Goal: Information Seeking & Learning: Learn about a topic

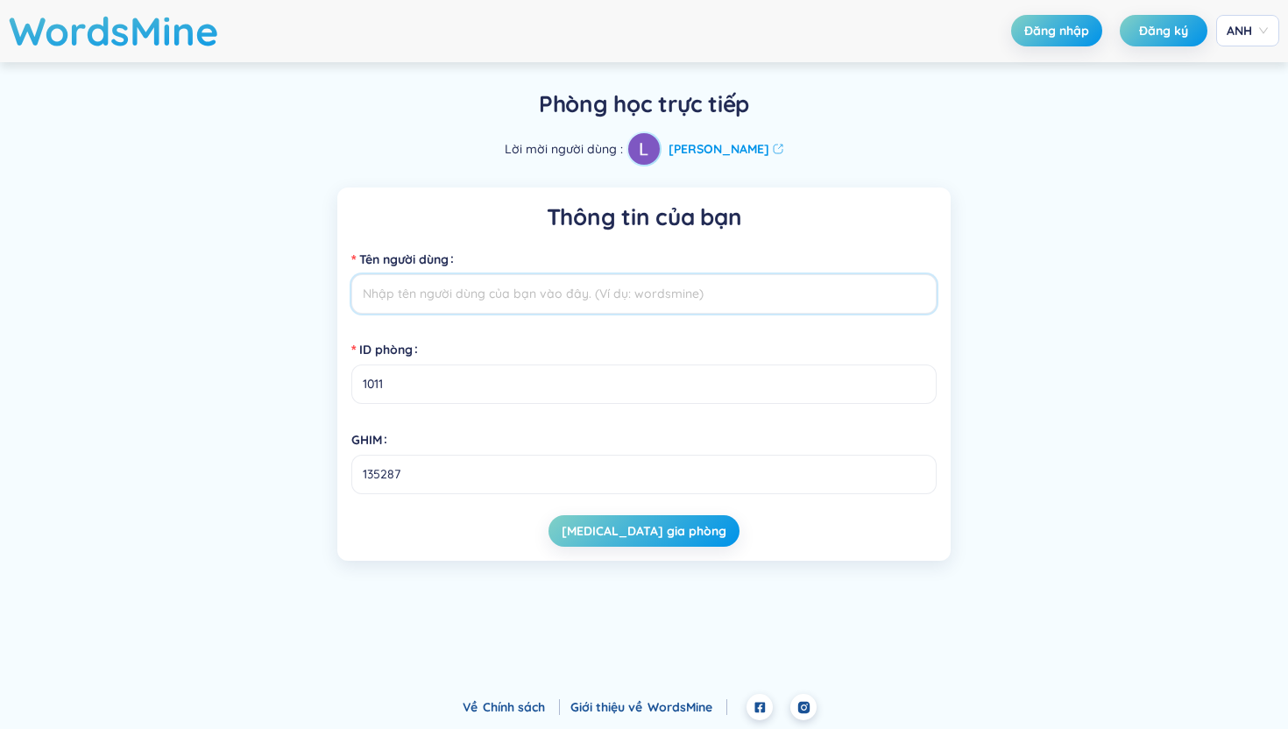
click at [587, 304] on input "Tên người dùng" at bounding box center [643, 293] width 585 height 39
type input "[PERSON_NAME]"
click at [632, 523] on font "[MEDICAL_DATA] gia phòng" at bounding box center [643, 531] width 165 height 16
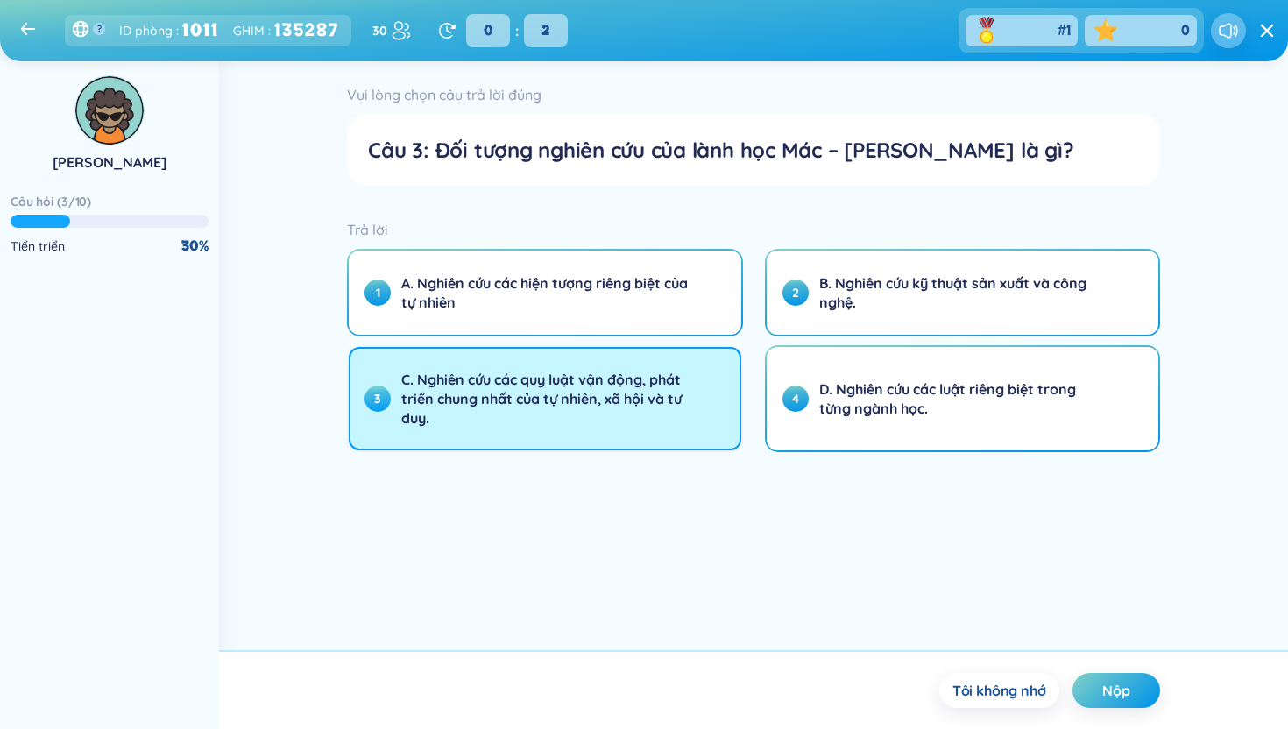
click at [611, 405] on font "C. Nghiên cứu các quy luật vận động, phát triển chung nhất của tự nhiên, xã hội…" at bounding box center [541, 399] width 280 height 56
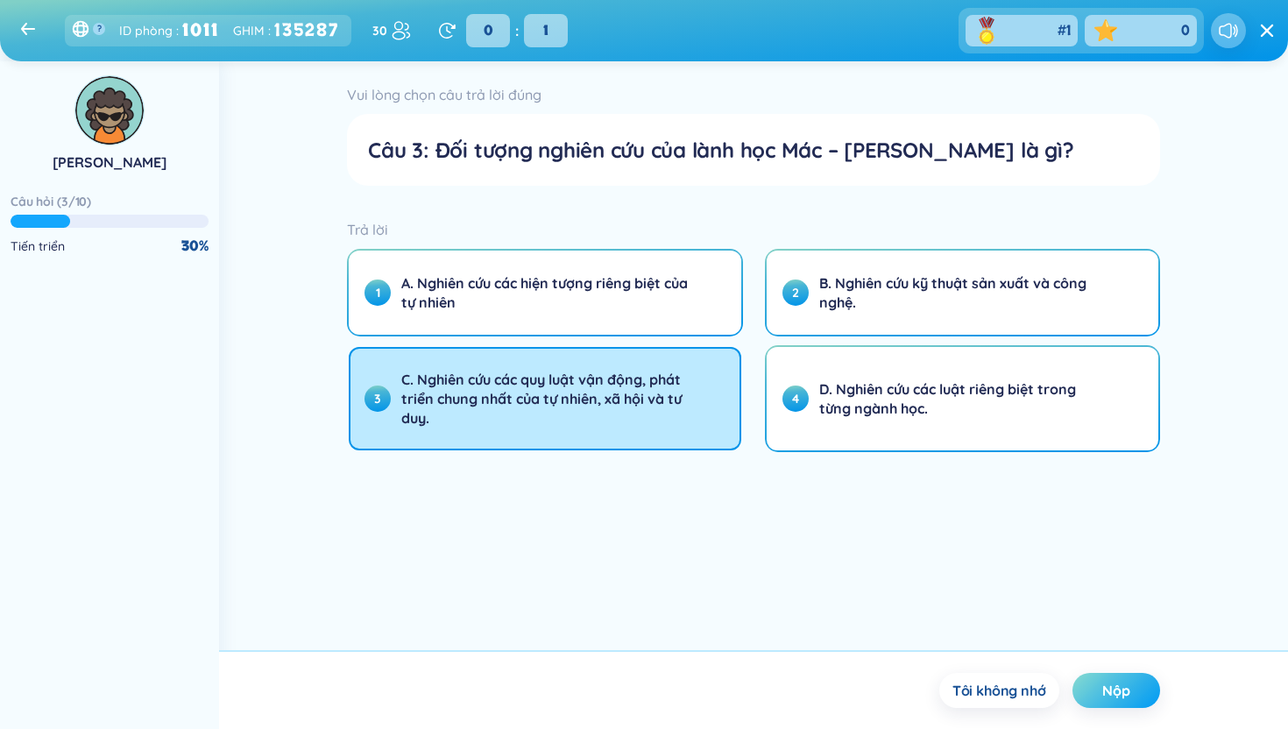
click at [1120, 693] on font "Nộp" at bounding box center [1116, 690] width 28 height 18
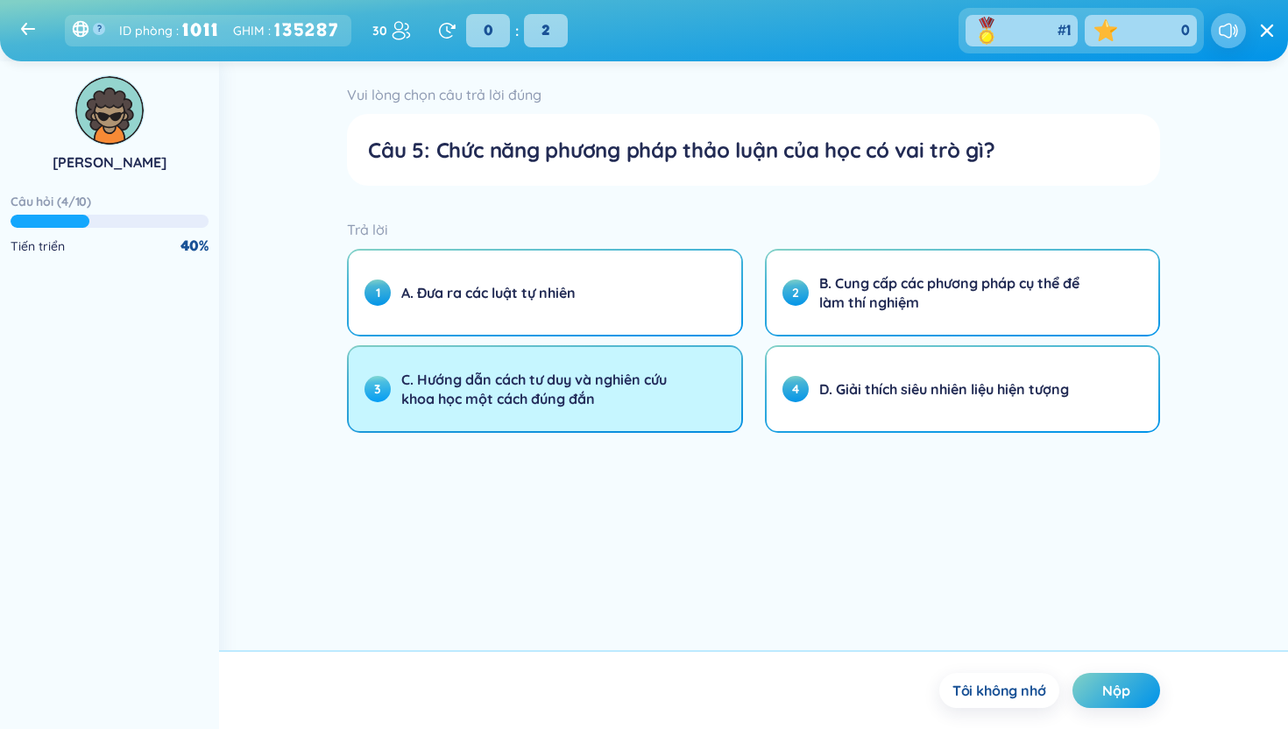
click at [669, 421] on button "3 C. Hướng dẫn cách tư duy và nghiên cứu khoa học một cách đúng đắn" at bounding box center [545, 389] width 392 height 84
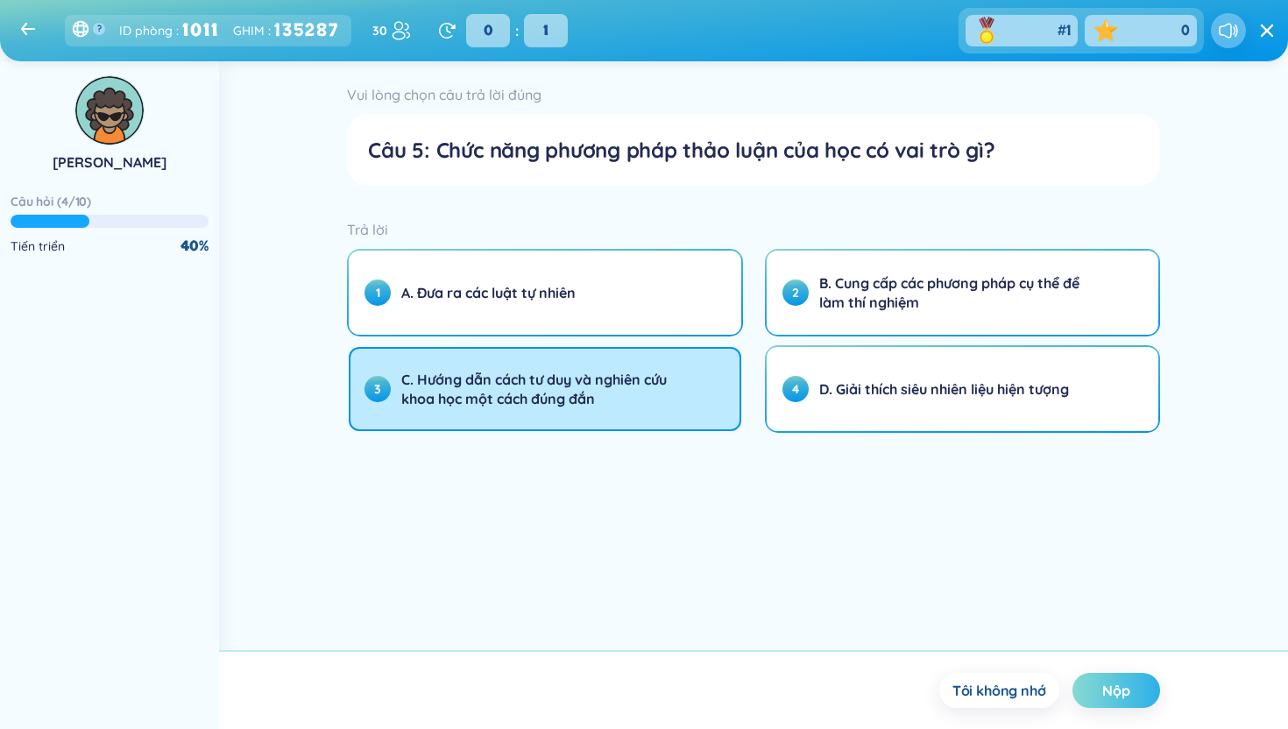
click at [1105, 691] on div "Nộp" at bounding box center [1116, 690] width 88 height 35
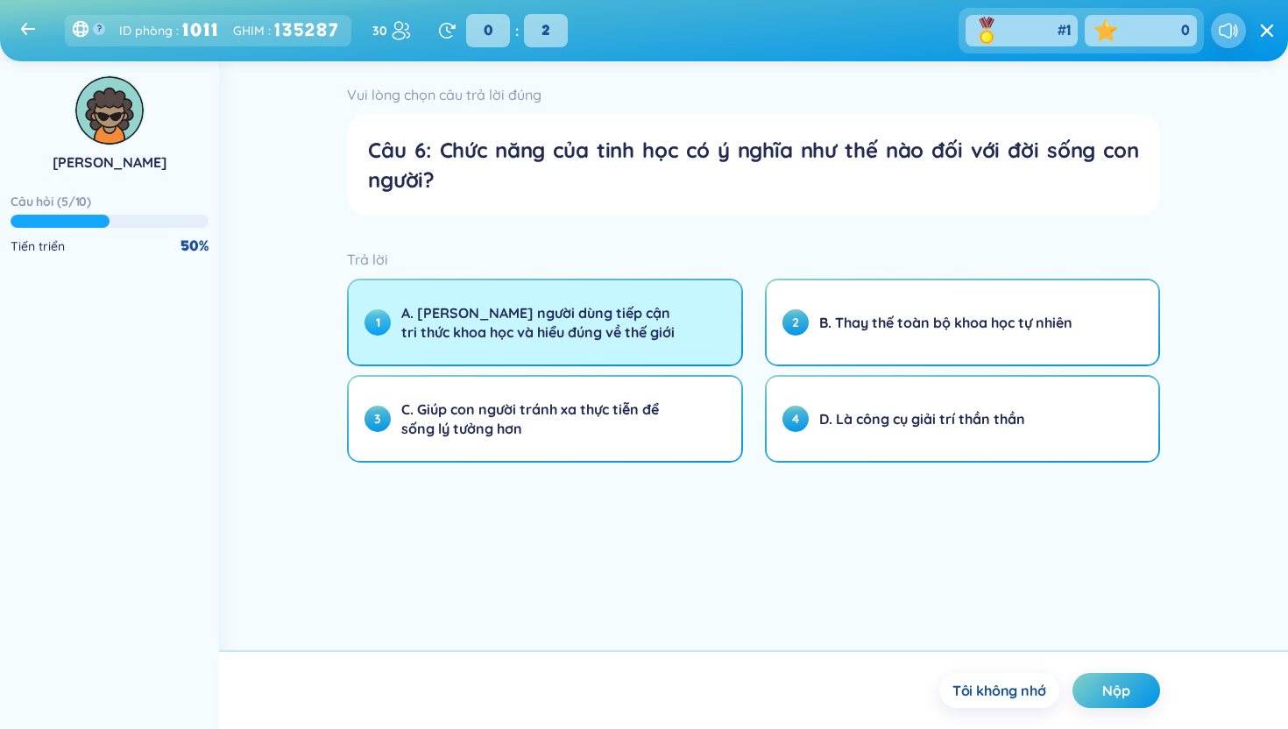
click at [640, 350] on button "1 A. [PERSON_NAME] người dùng tiếp cận tri thức khoa học và hiểu đúng về thế gi…" at bounding box center [545, 322] width 392 height 84
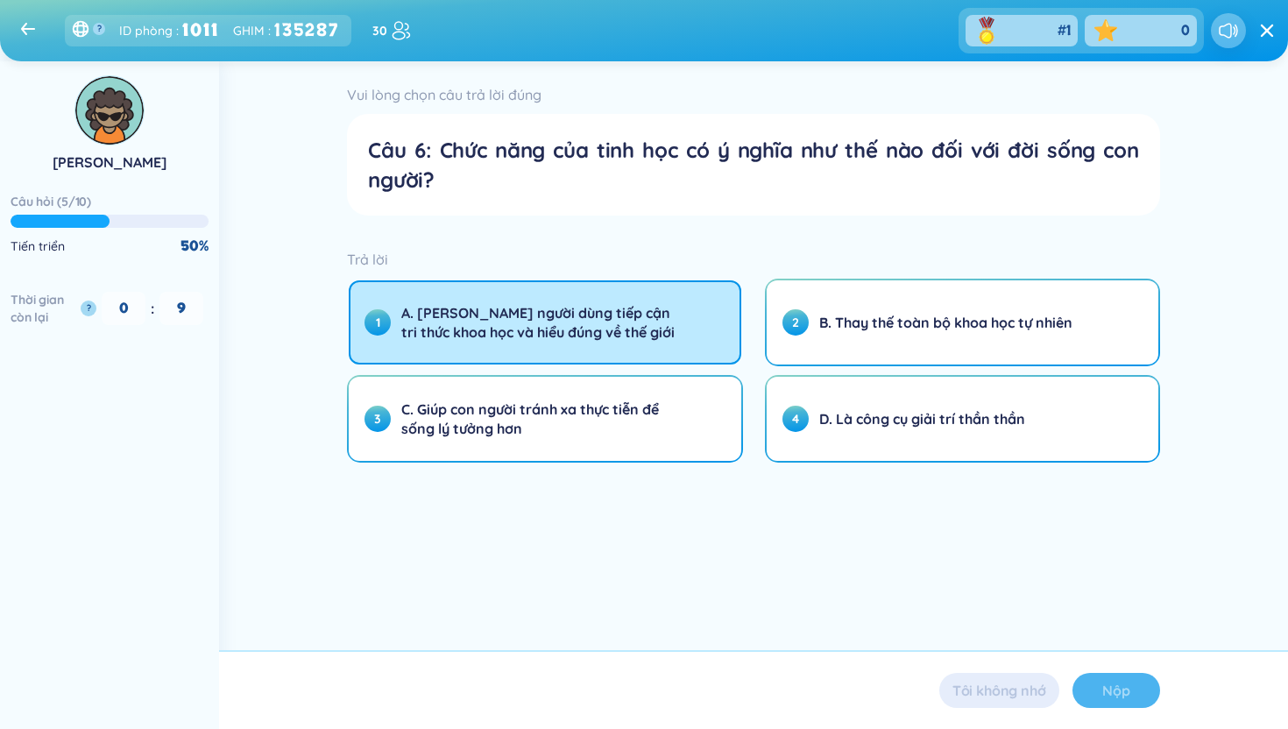
click at [1109, 681] on div "Nộp" at bounding box center [1116, 690] width 88 height 35
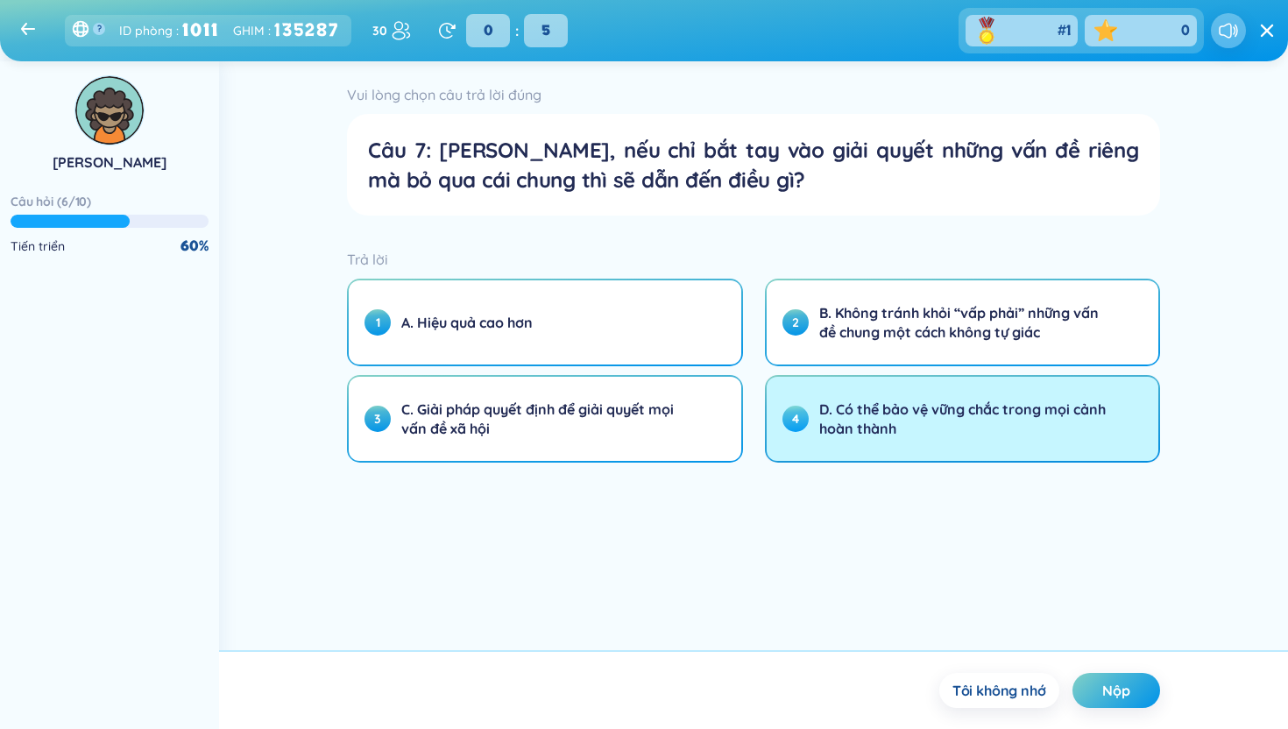
click at [889, 410] on font "D. Có thể bảo vệ vững chắc trong mọi cảnh hoàn thành" at bounding box center [962, 418] width 286 height 37
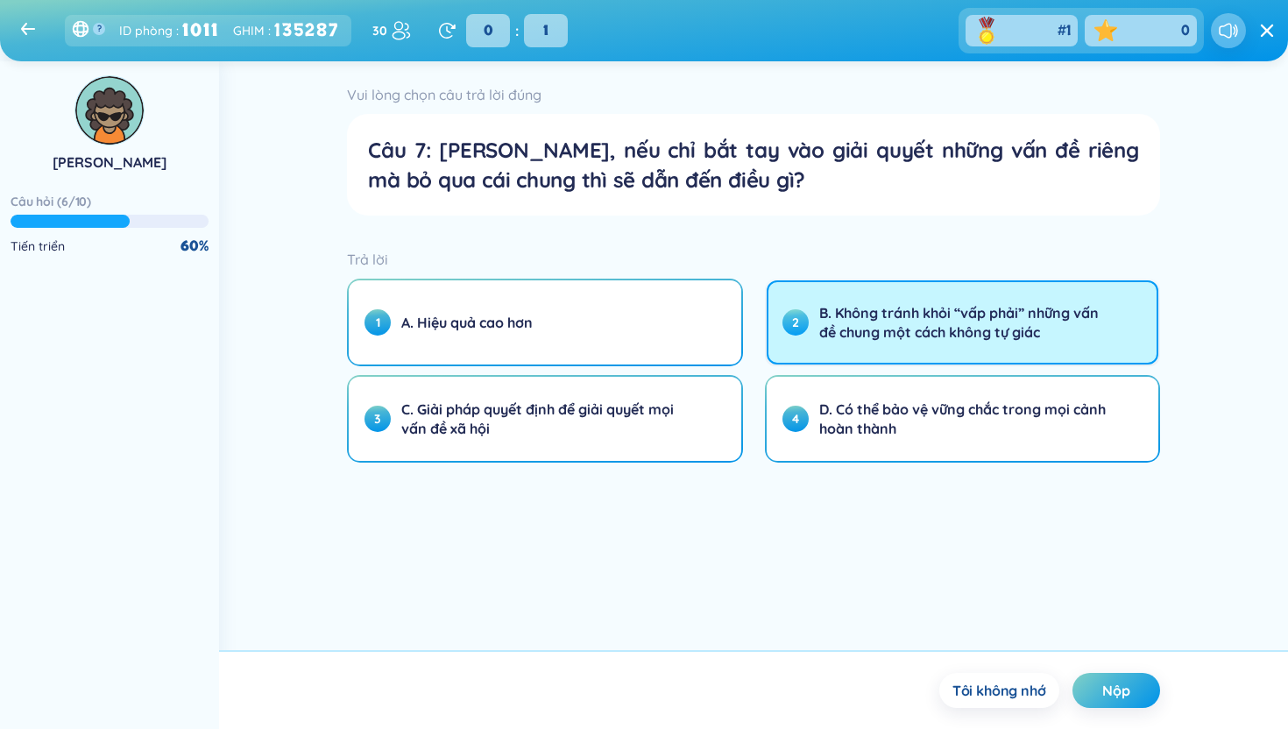
click at [881, 323] on font "B. Không tránh khỏi “vấp phải” những vấn đề chung một cách không tự giác" at bounding box center [958, 322] width 279 height 37
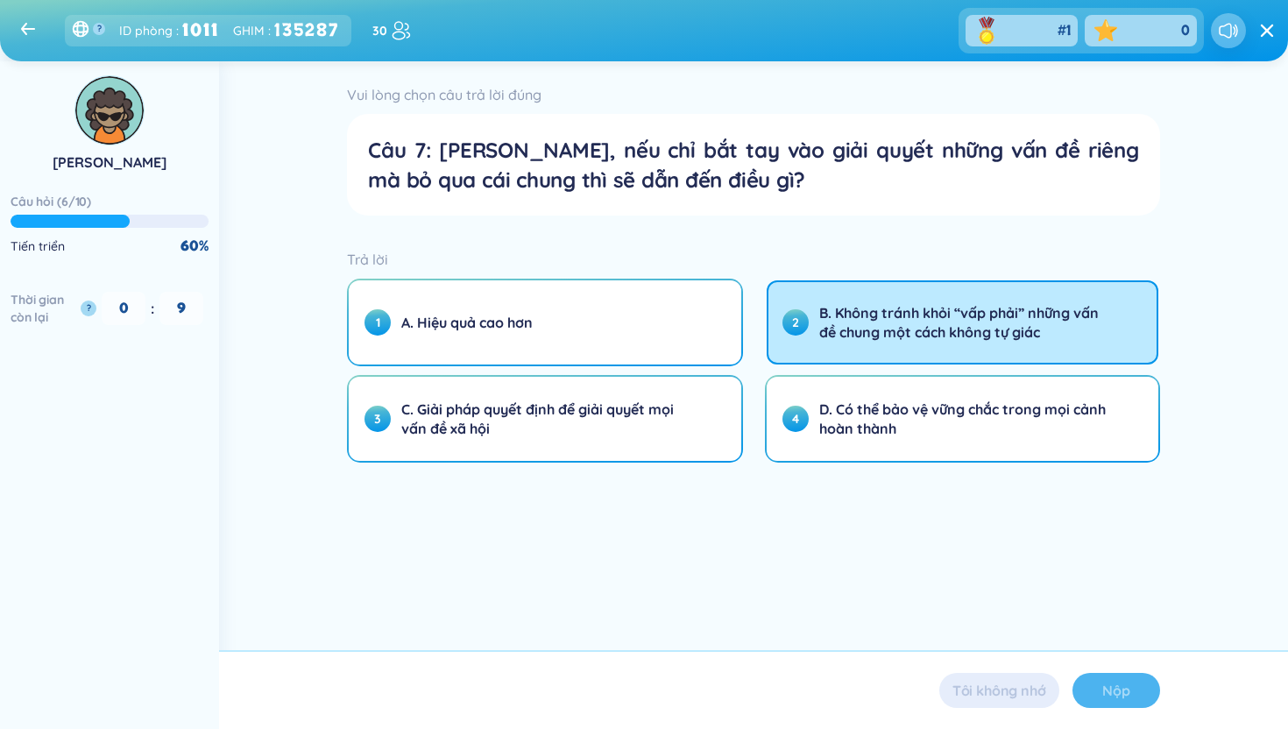
click at [1110, 681] on div "Nộp" at bounding box center [1116, 690] width 88 height 35
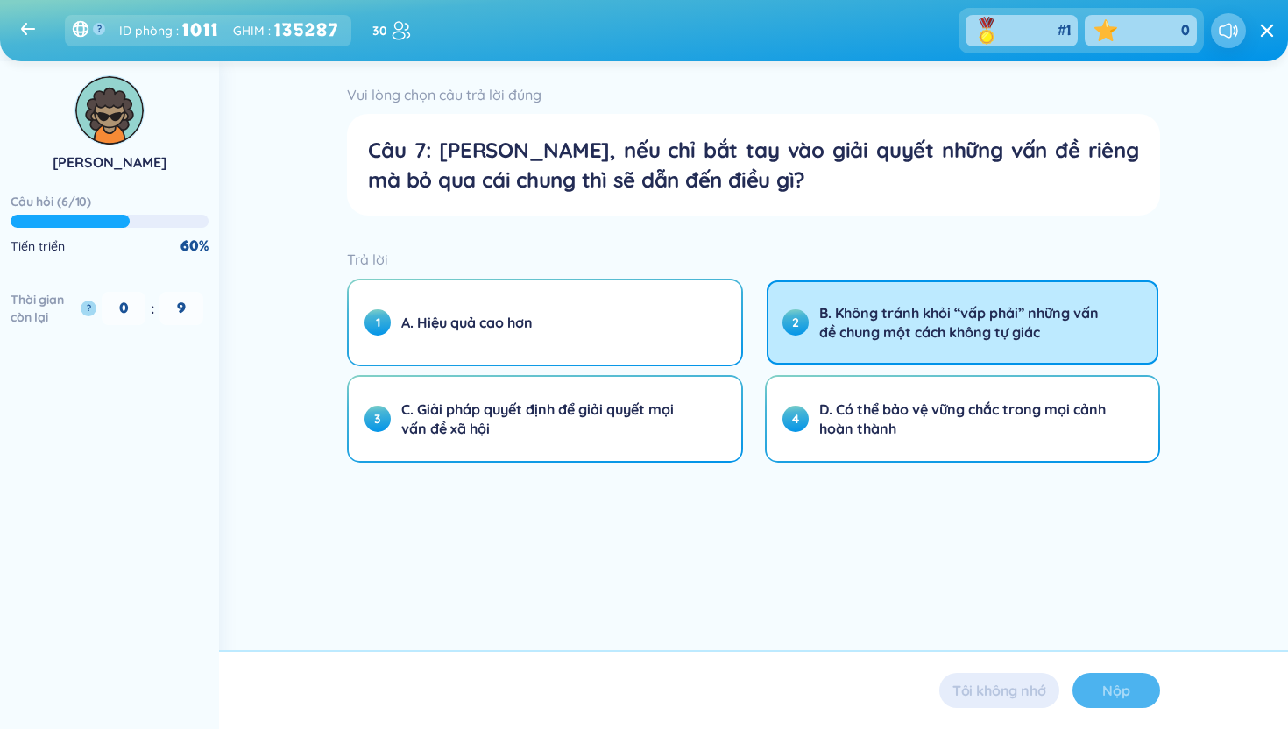
click at [1107, 690] on div "Nộp" at bounding box center [1116, 690] width 88 height 35
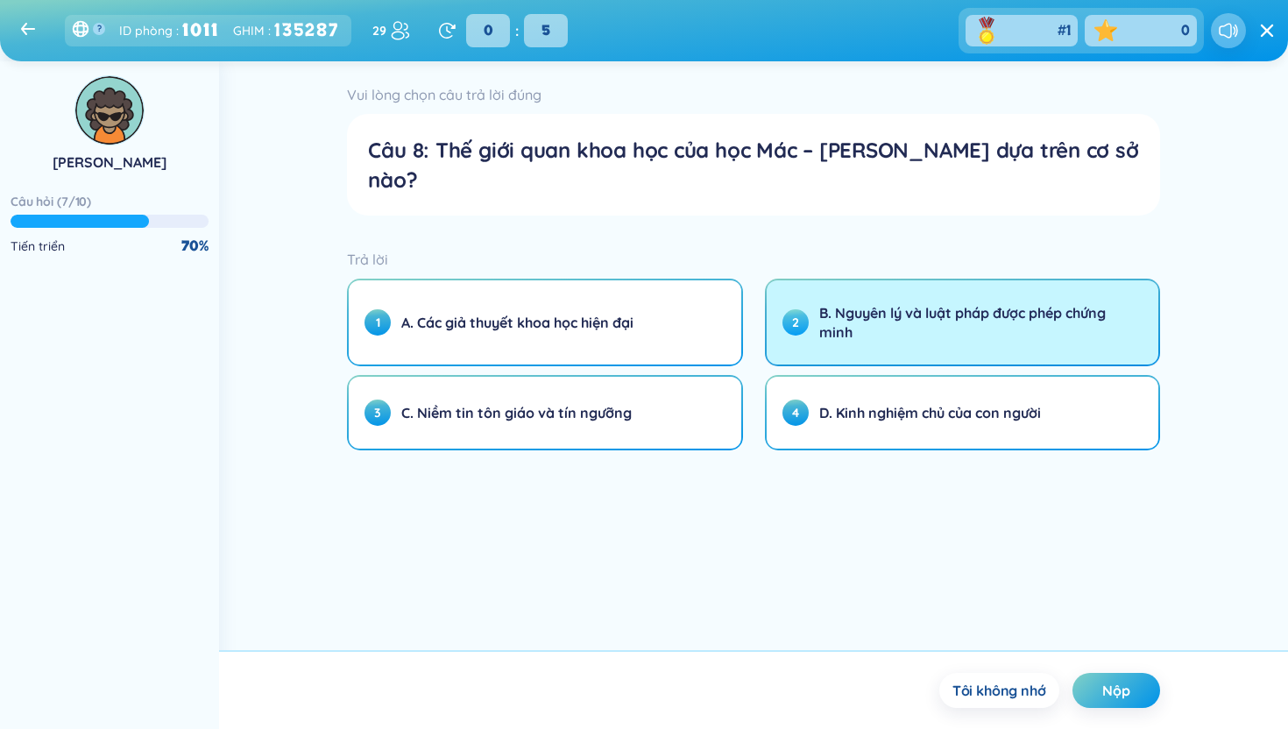
click at [952, 321] on button "2 B. Nguyên lý và luật pháp được phép chứng minh" at bounding box center [962, 322] width 392 height 84
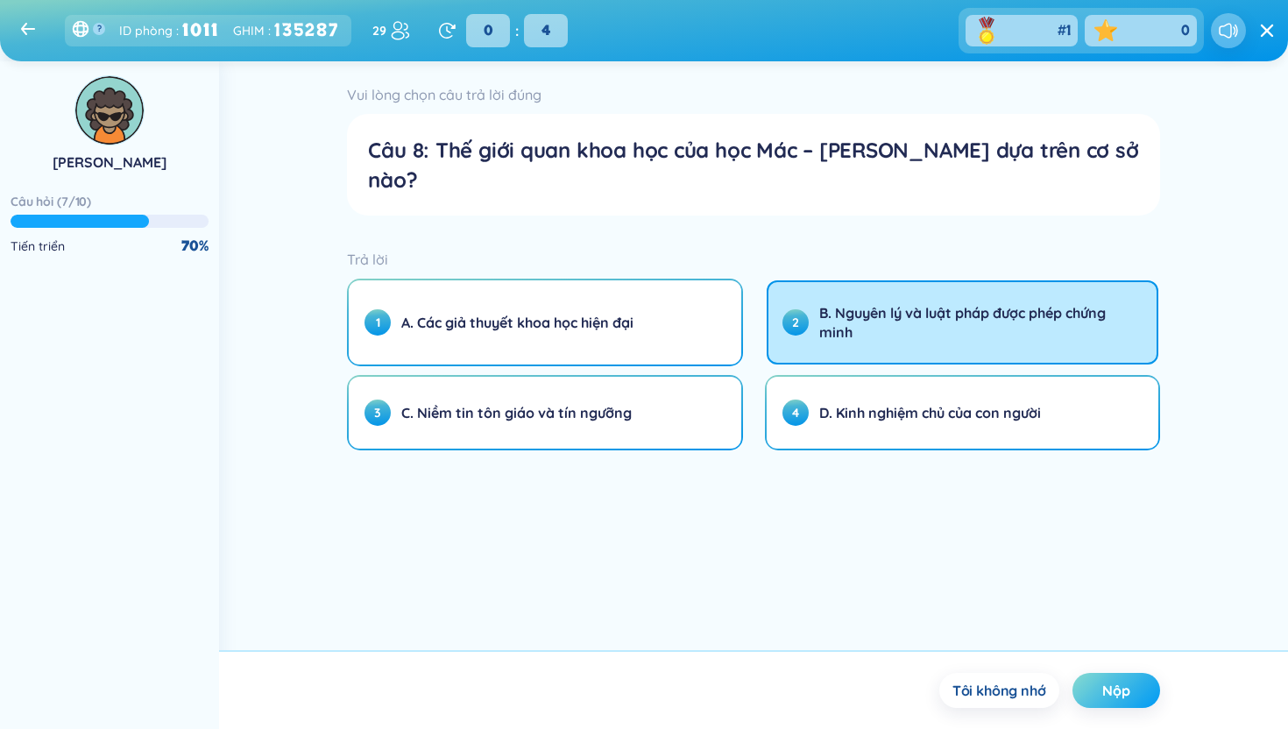
click at [1098, 692] on button "Nộp" at bounding box center [1116, 690] width 88 height 35
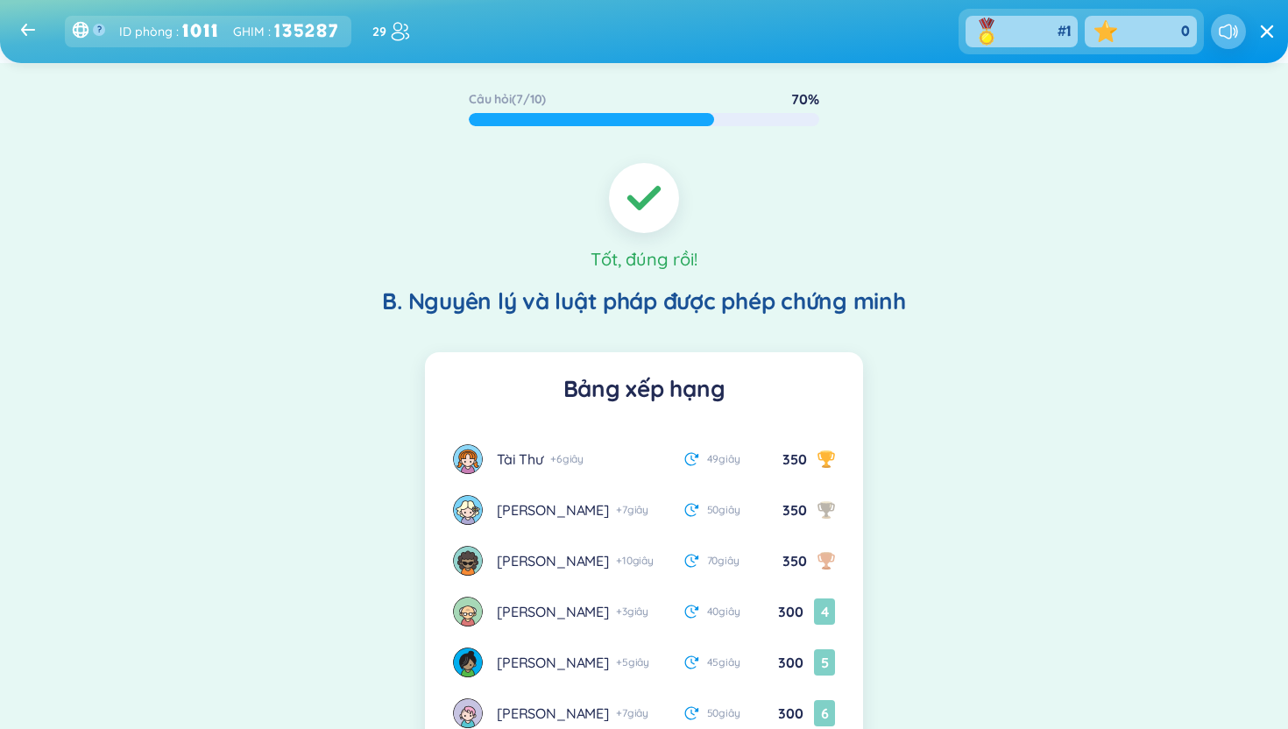
click at [986, 385] on div "Câu hỏi ( 7 / 10 ) 70 % Tốt, đúng rồi! B. Nguyên lý và luật pháp được phép chứn…" at bounding box center [643, 500] width 1261 height 875
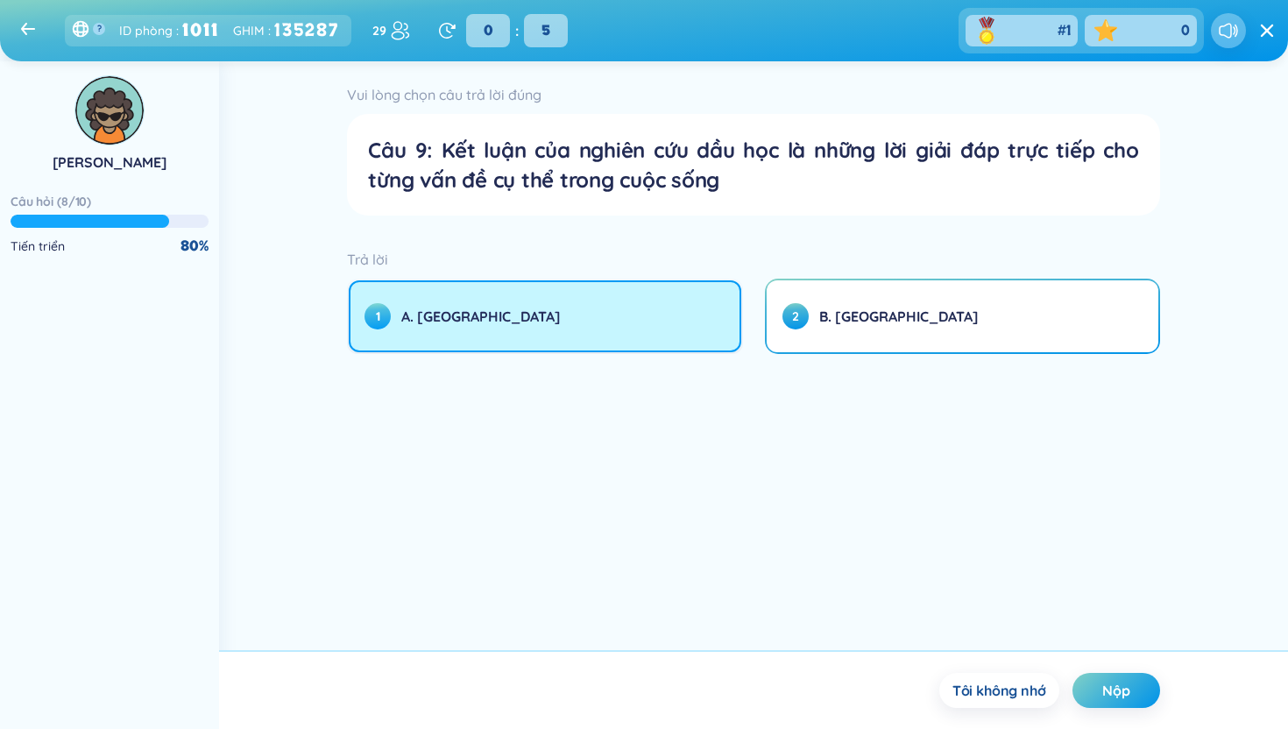
click at [660, 313] on button "1 A. [GEOGRAPHIC_DATA]" at bounding box center [545, 316] width 392 height 72
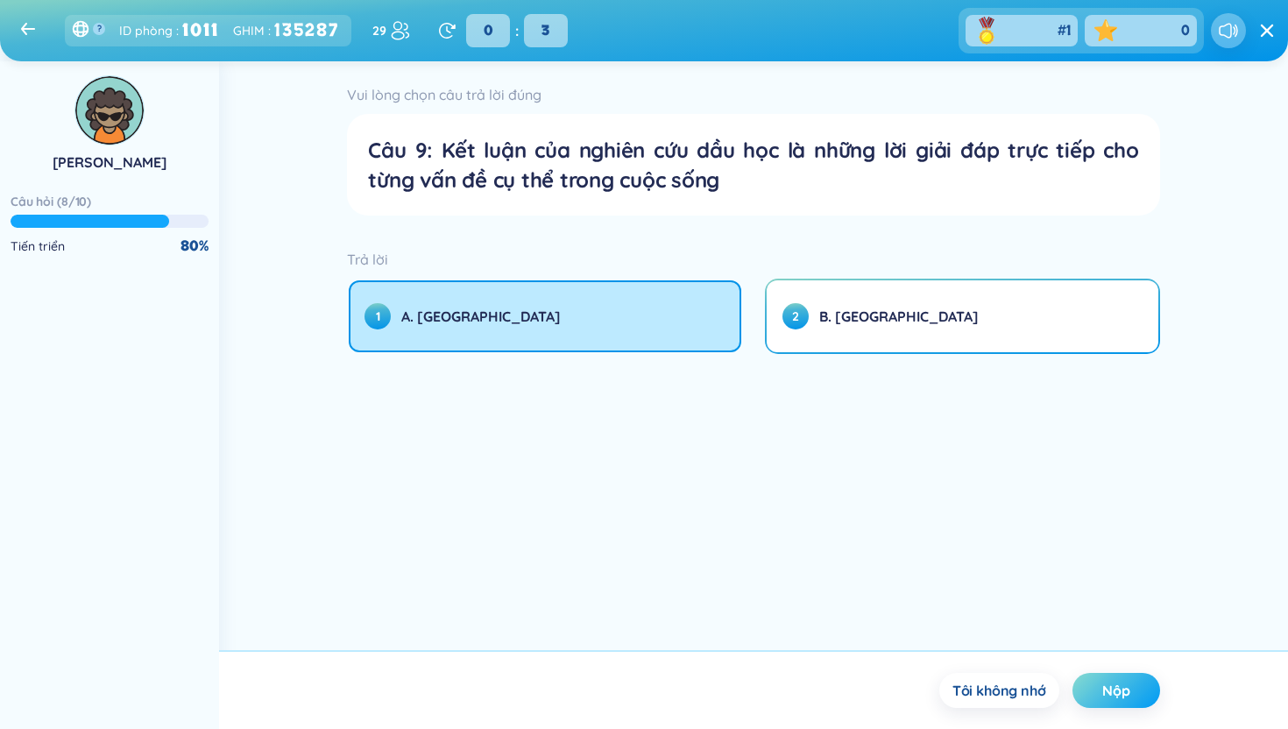
click at [1132, 692] on button "Nộp" at bounding box center [1116, 690] width 88 height 35
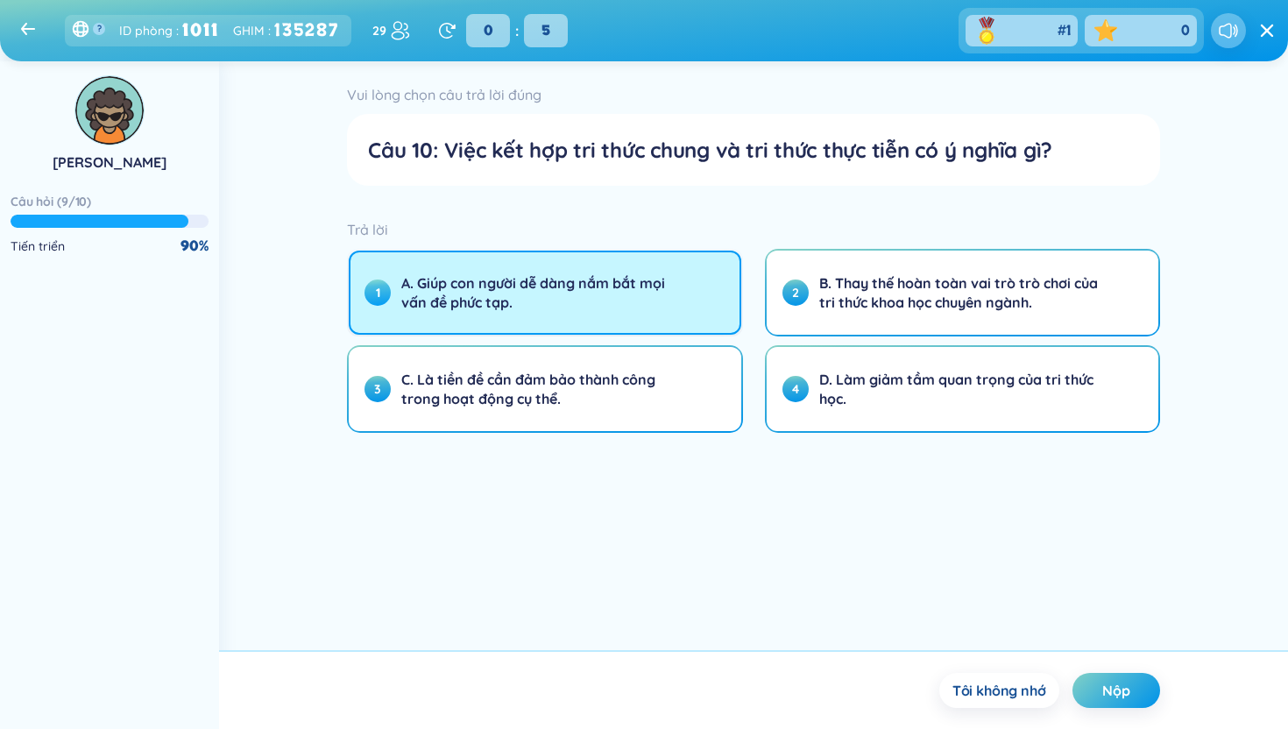
click at [526, 333] on button "1 A. Giúp con người dễ dàng nắm bắt mọi vấn đề phức tạp." at bounding box center [545, 293] width 392 height 84
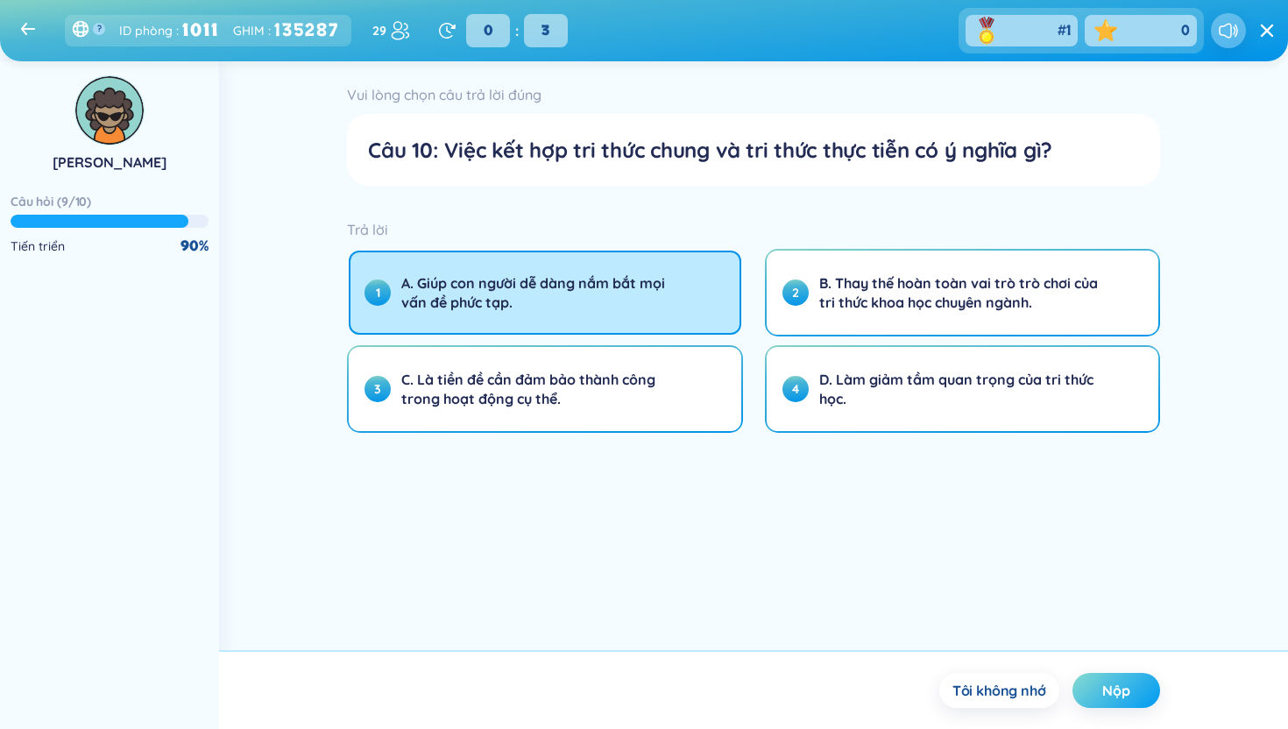
click at [1124, 685] on font "Nộp" at bounding box center [1116, 690] width 28 height 18
